Goal: Information Seeking & Learning: Learn about a topic

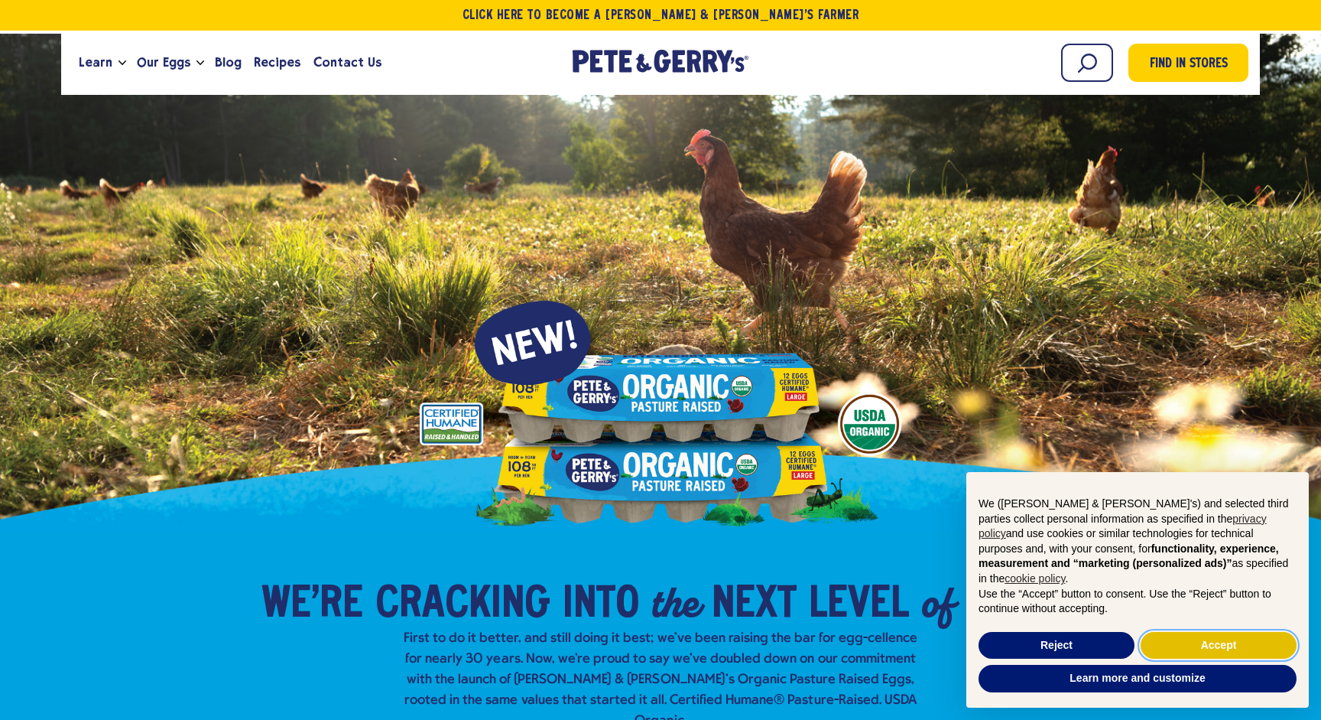
click at [1210, 650] on button "Accept" at bounding box center [1219, 646] width 156 height 28
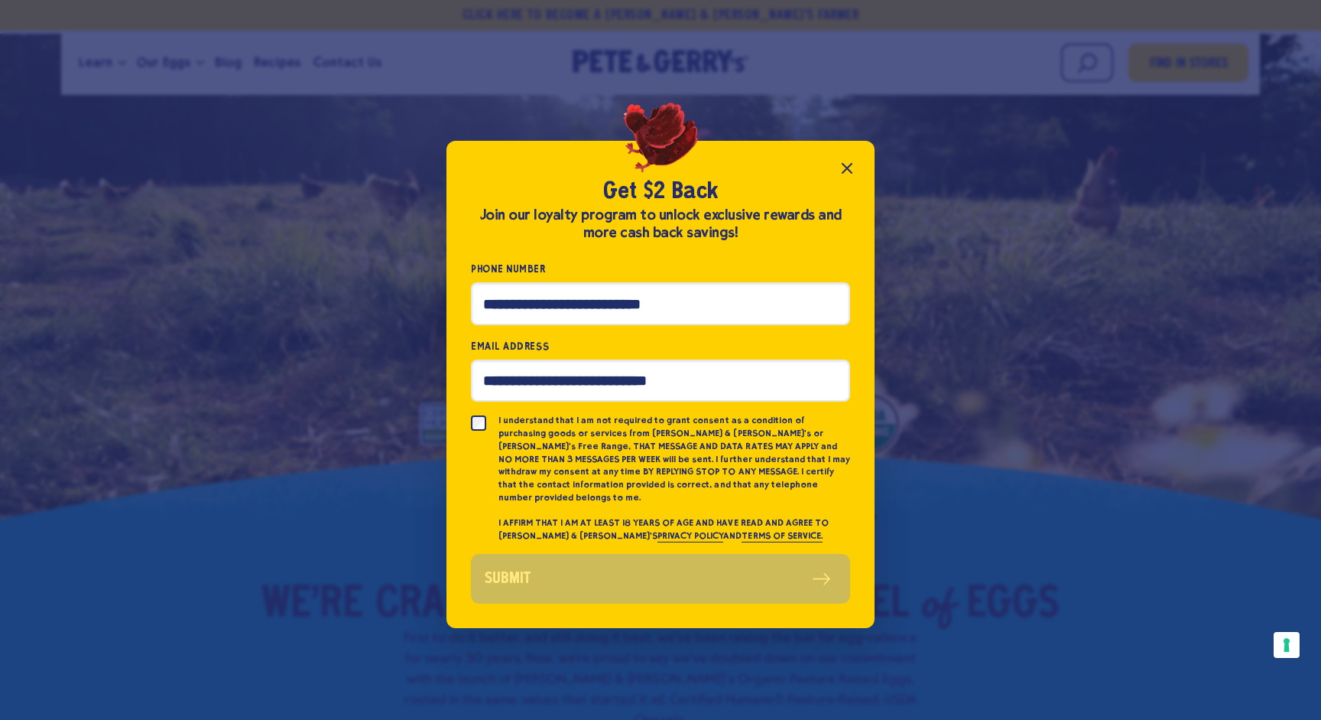
click at [850, 177] on icon "Close popup" at bounding box center [847, 168] width 18 height 18
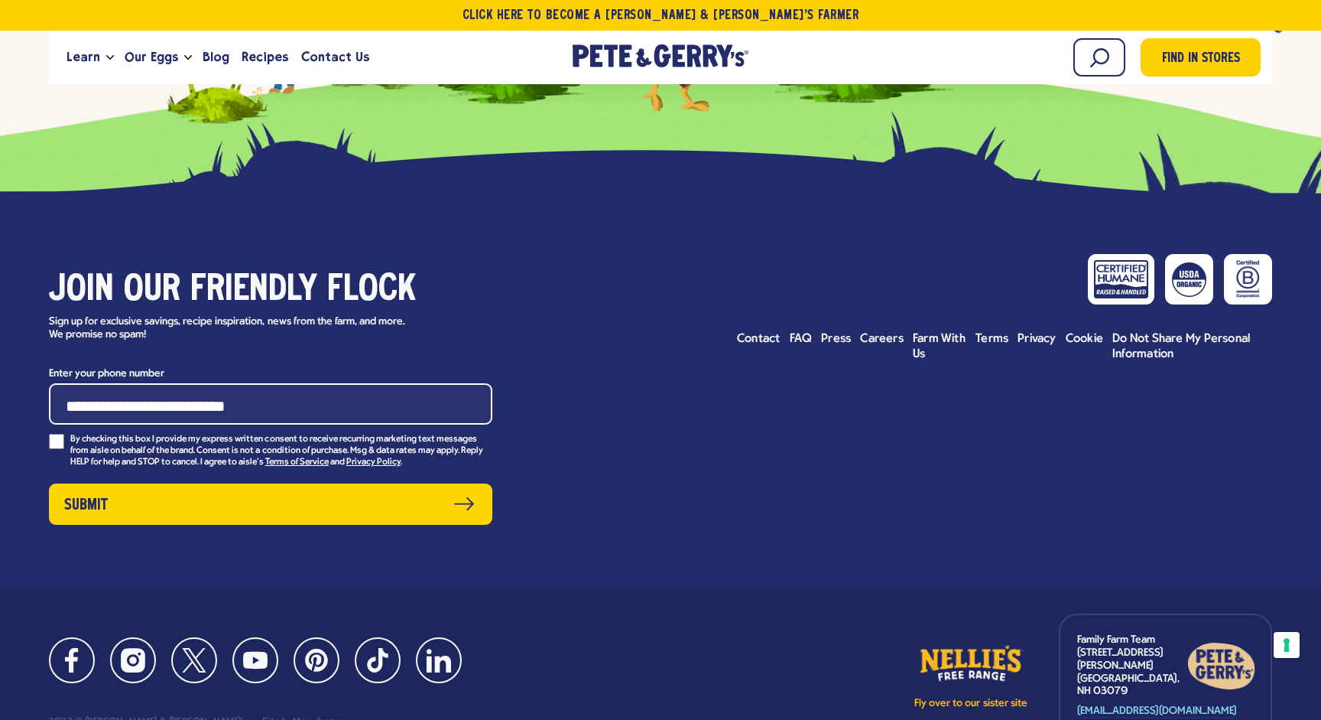
scroll to position [7539, 0]
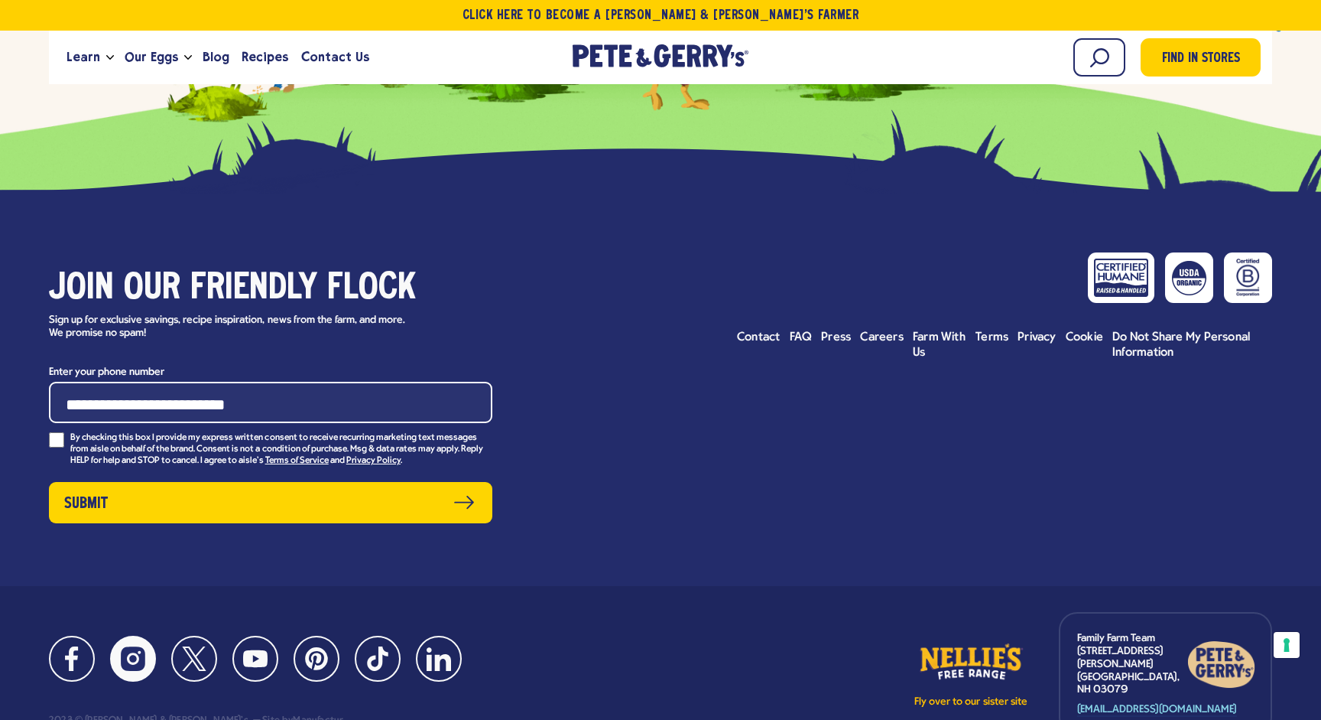
click at [132, 635] on link "Instagram" at bounding box center [133, 658] width 46 height 46
click at [59, 635] on link "Facebook" at bounding box center [72, 658] width 46 height 46
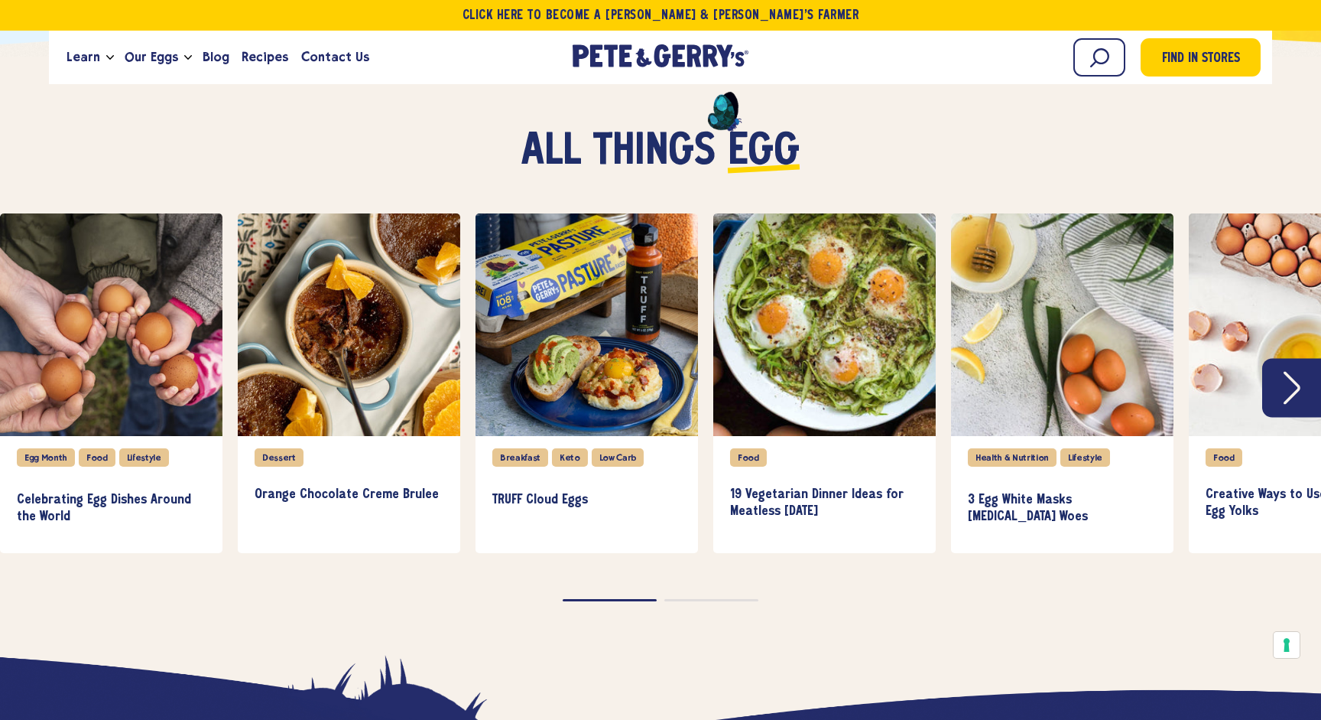
scroll to position [3993, 0]
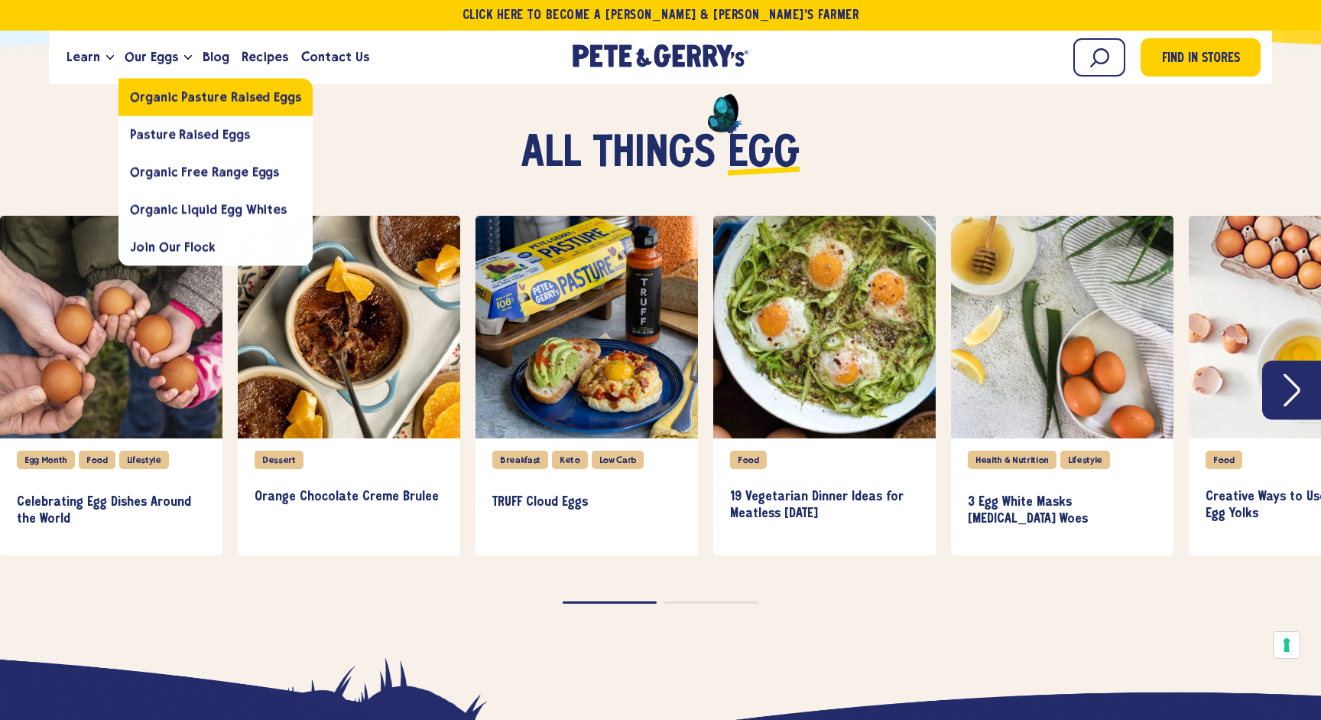
click at [160, 105] on link "Organic Pasture Raised Eggs" at bounding box center [216, 96] width 194 height 37
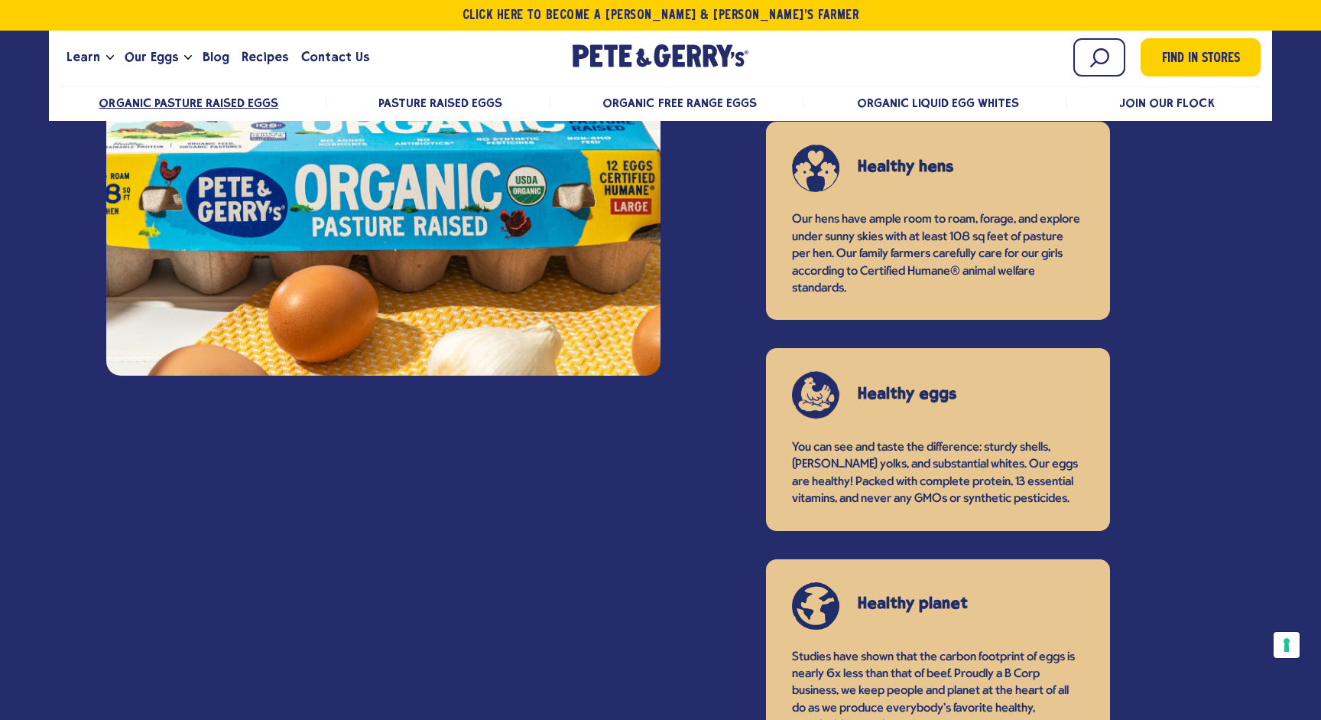
scroll to position [1227, 0]
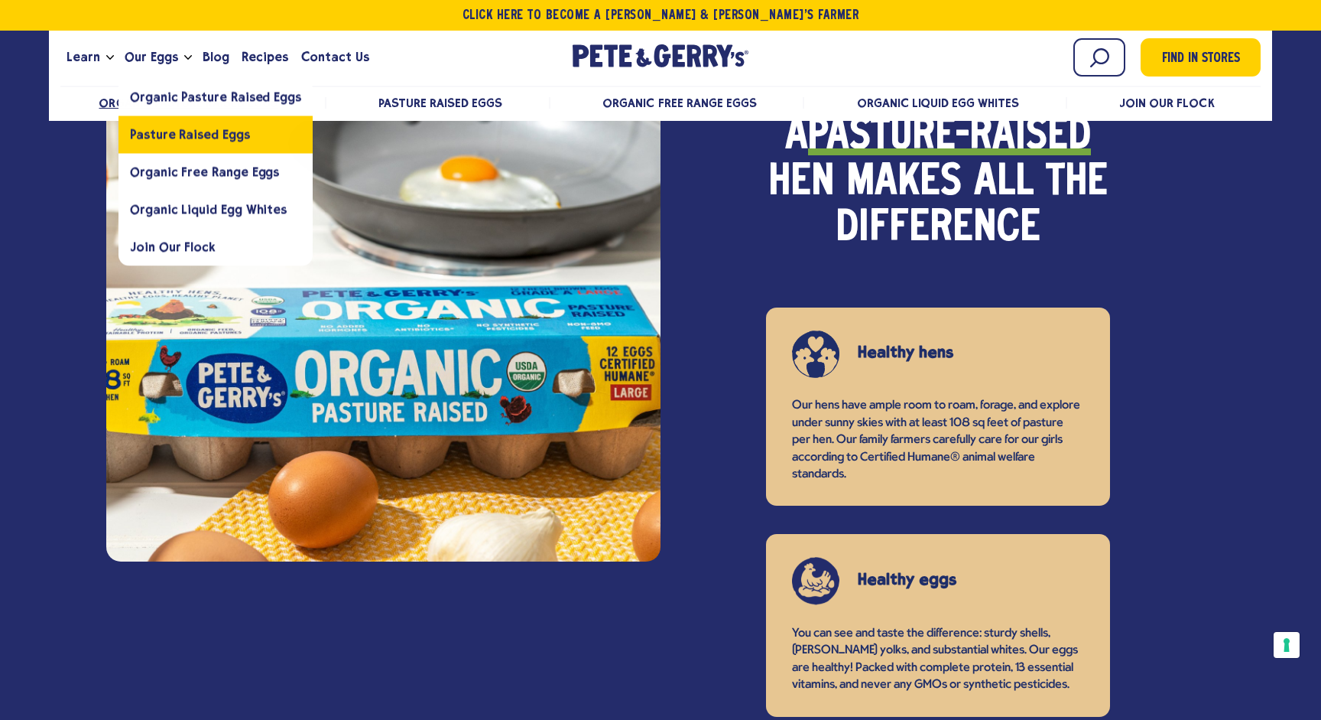
click at [189, 135] on span "Pasture Raised Eggs" at bounding box center [189, 134] width 119 height 15
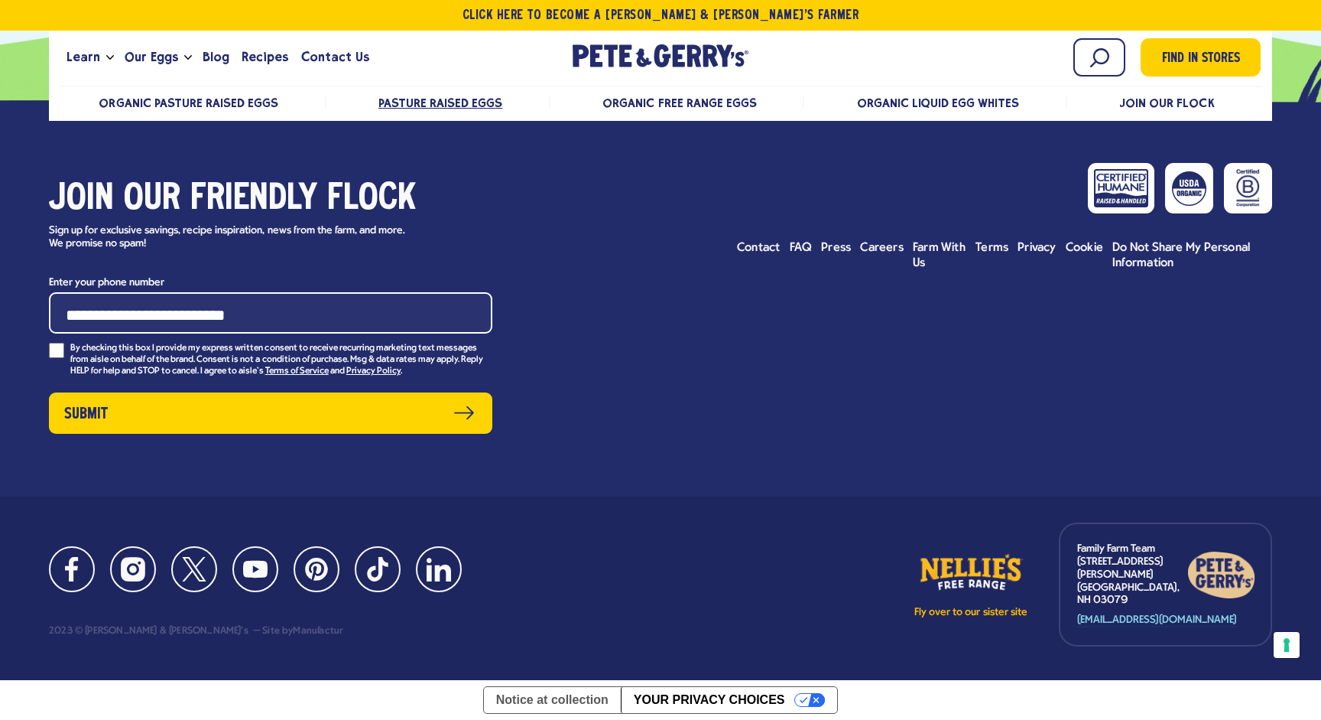
scroll to position [10606, 0]
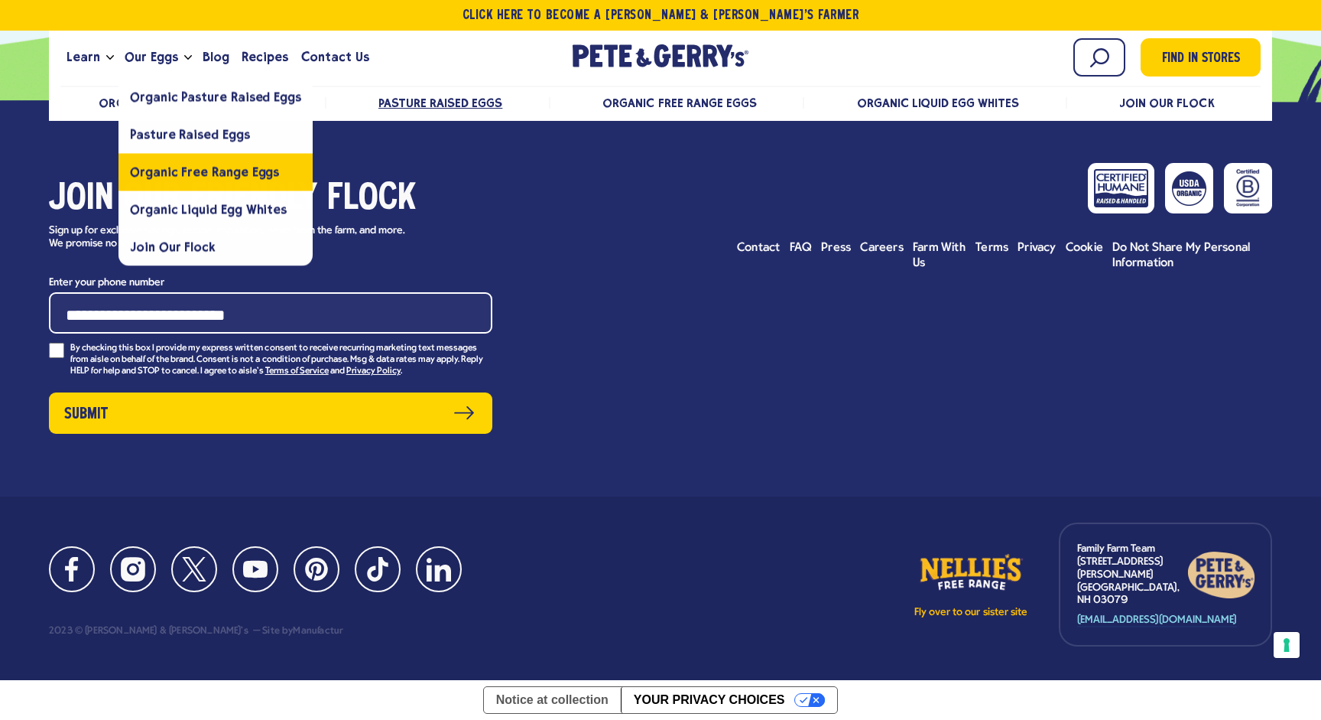
click at [186, 177] on span "Organic Free Range Eggs" at bounding box center [204, 171] width 149 height 15
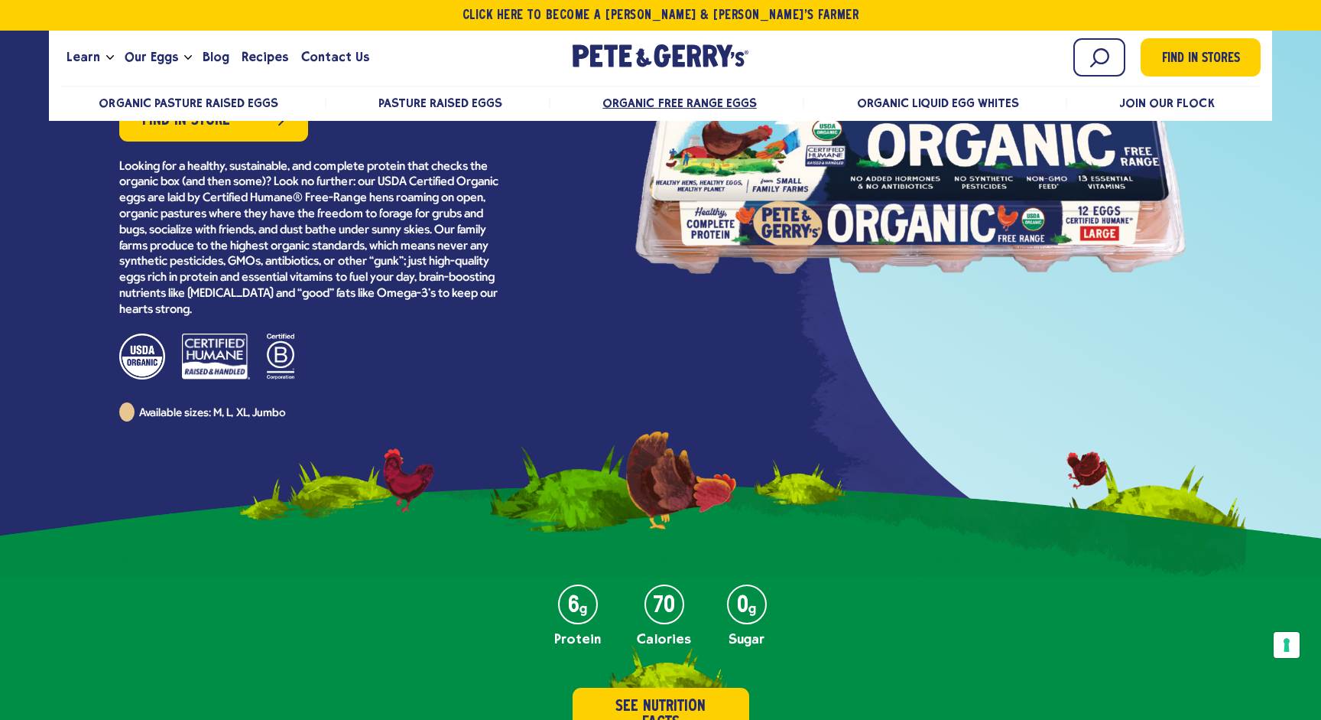
scroll to position [272, 0]
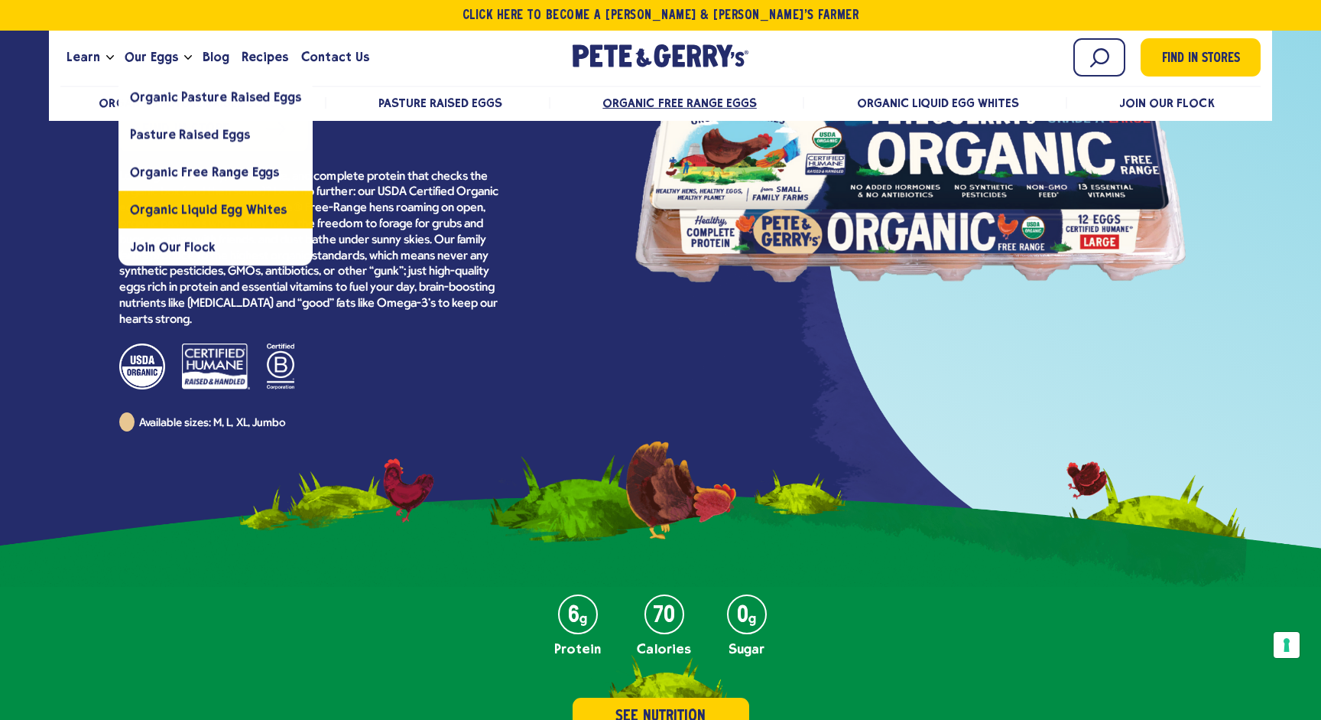
click at [210, 216] on link "Organic Liquid Egg Whites" at bounding box center [216, 208] width 194 height 37
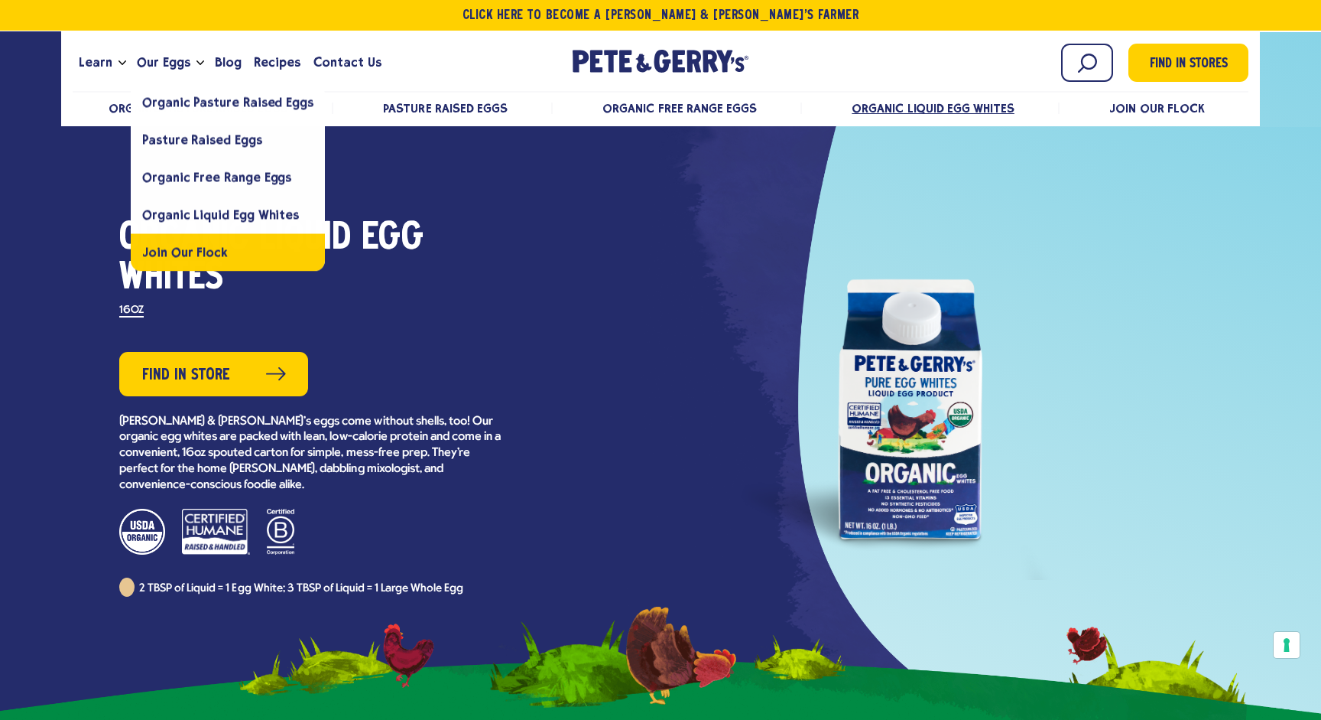
click at [219, 251] on span "Join Our Flock" at bounding box center [185, 252] width 86 height 15
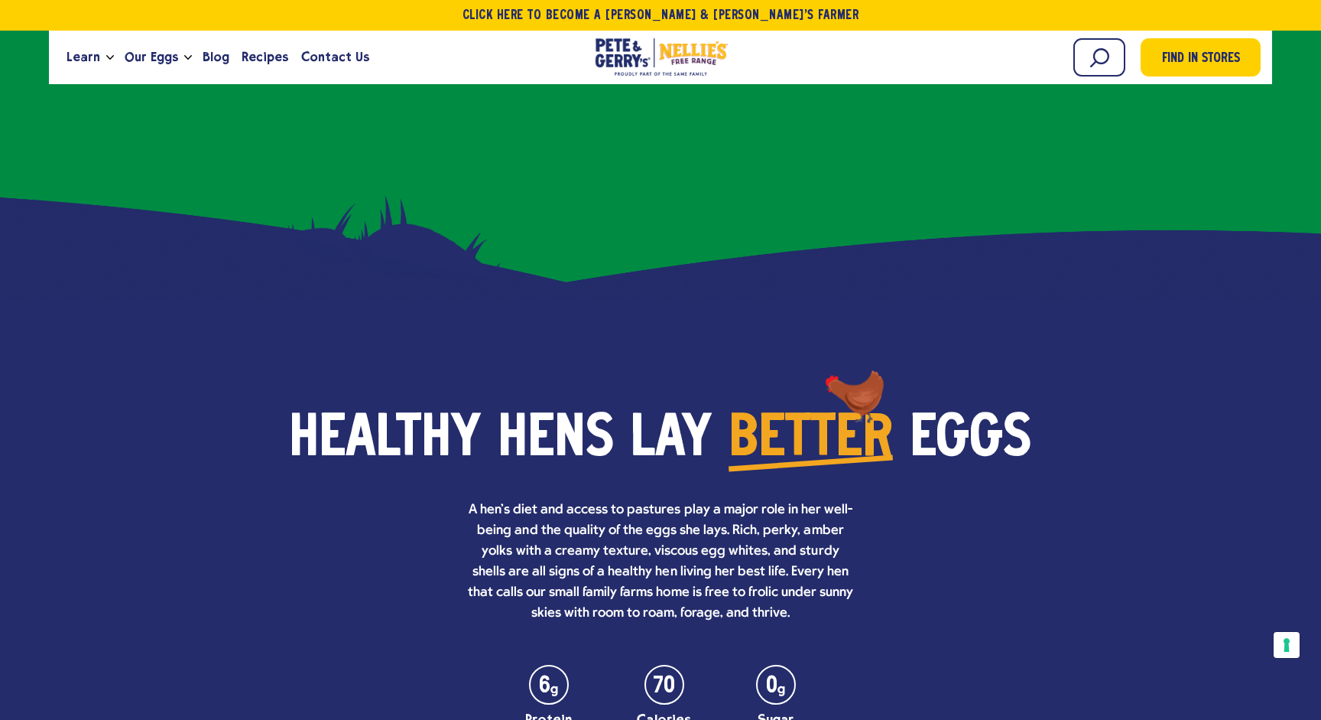
scroll to position [3676, 0]
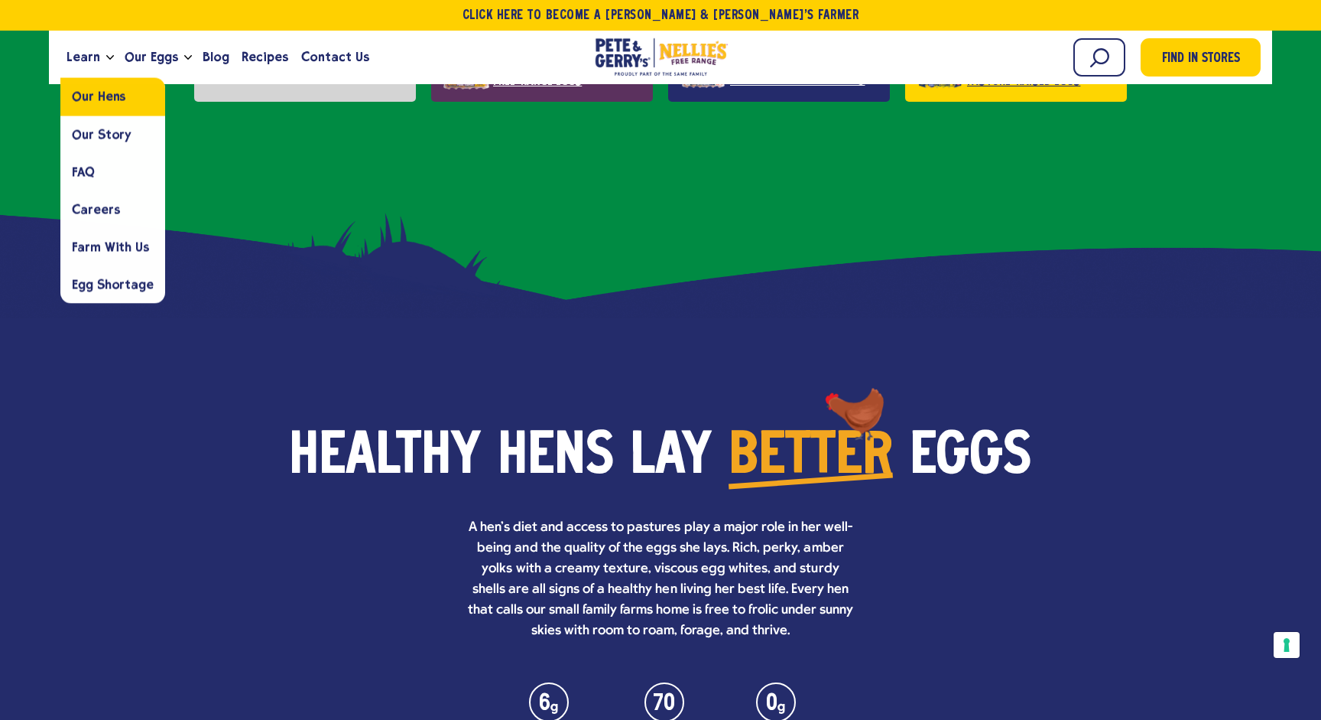
click at [117, 106] on link "Our Hens" at bounding box center [112, 96] width 105 height 37
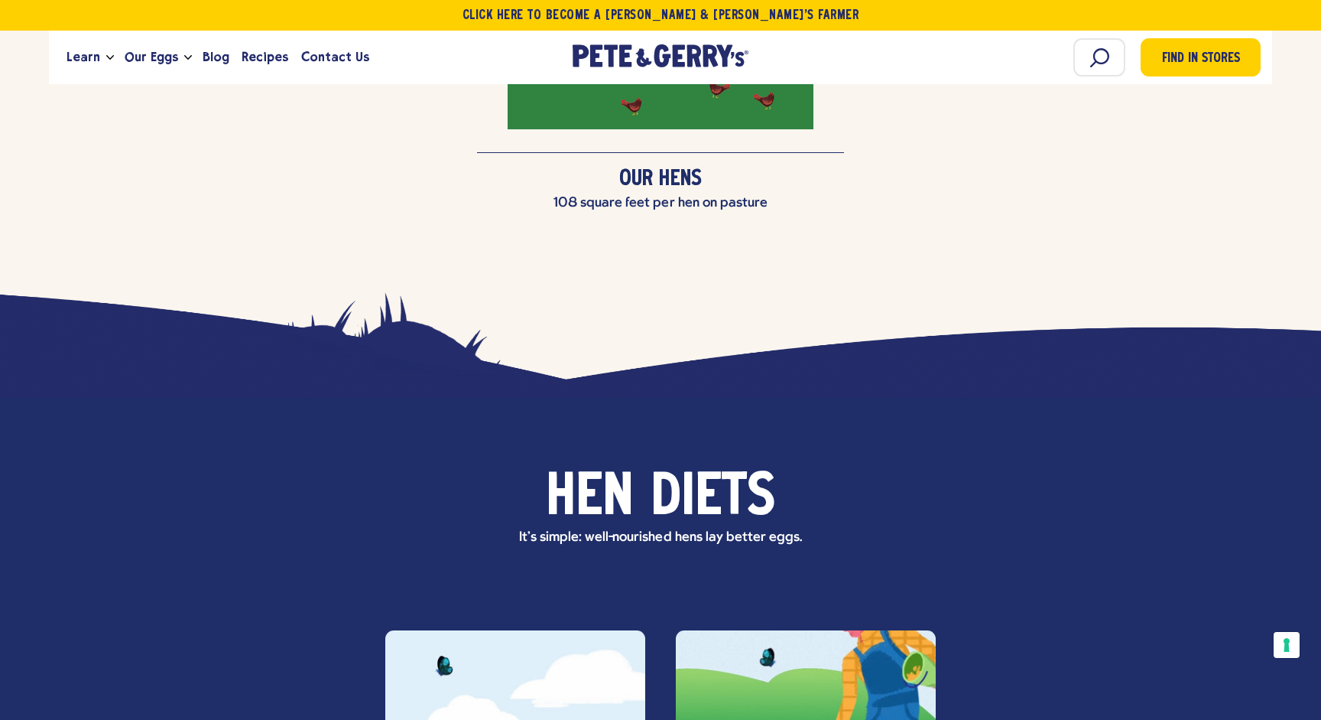
scroll to position [4275, 0]
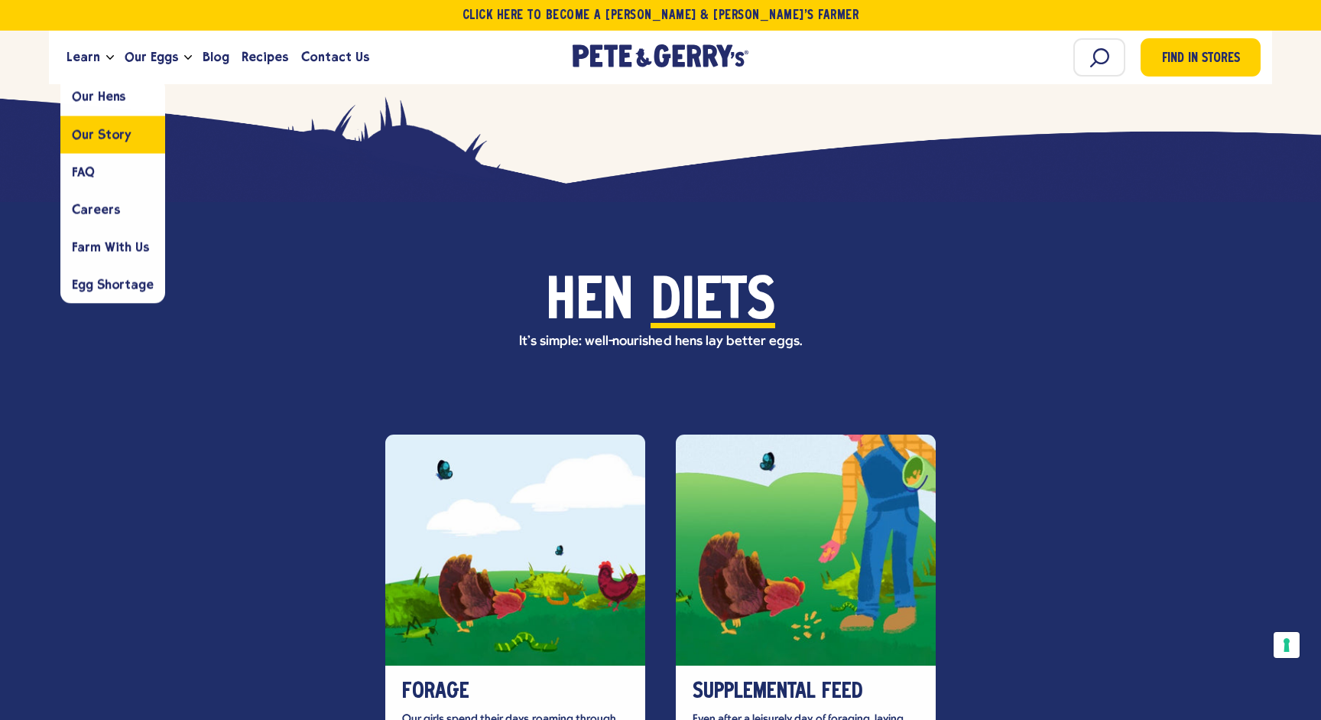
click at [123, 143] on link "Our Story" at bounding box center [112, 133] width 105 height 37
